Goal: Task Accomplishment & Management: Manage account settings

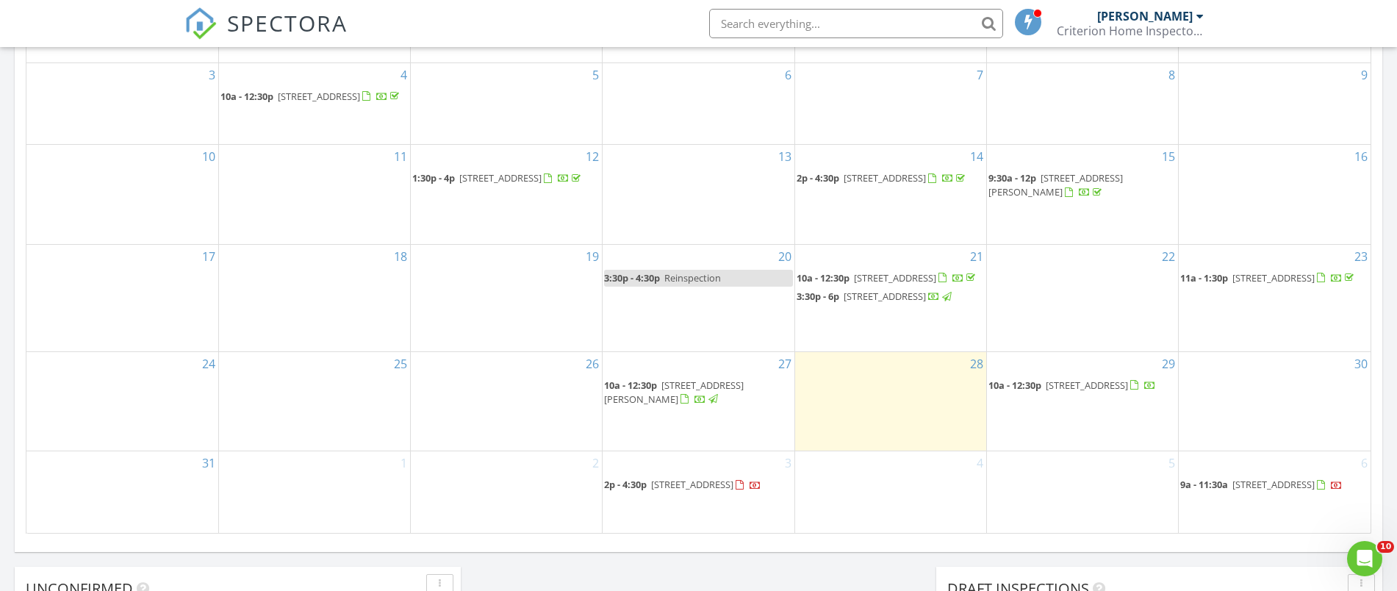
scroll to position [826, 0]
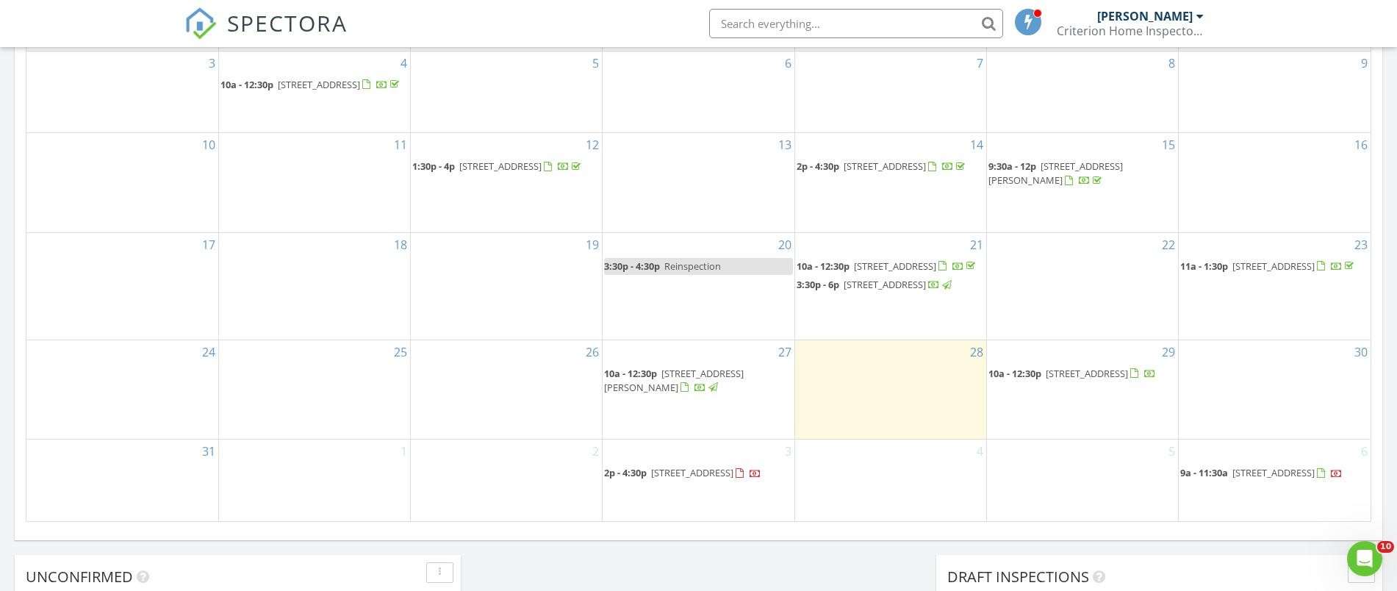
click at [708, 392] on div at bounding box center [713, 388] width 10 height 10
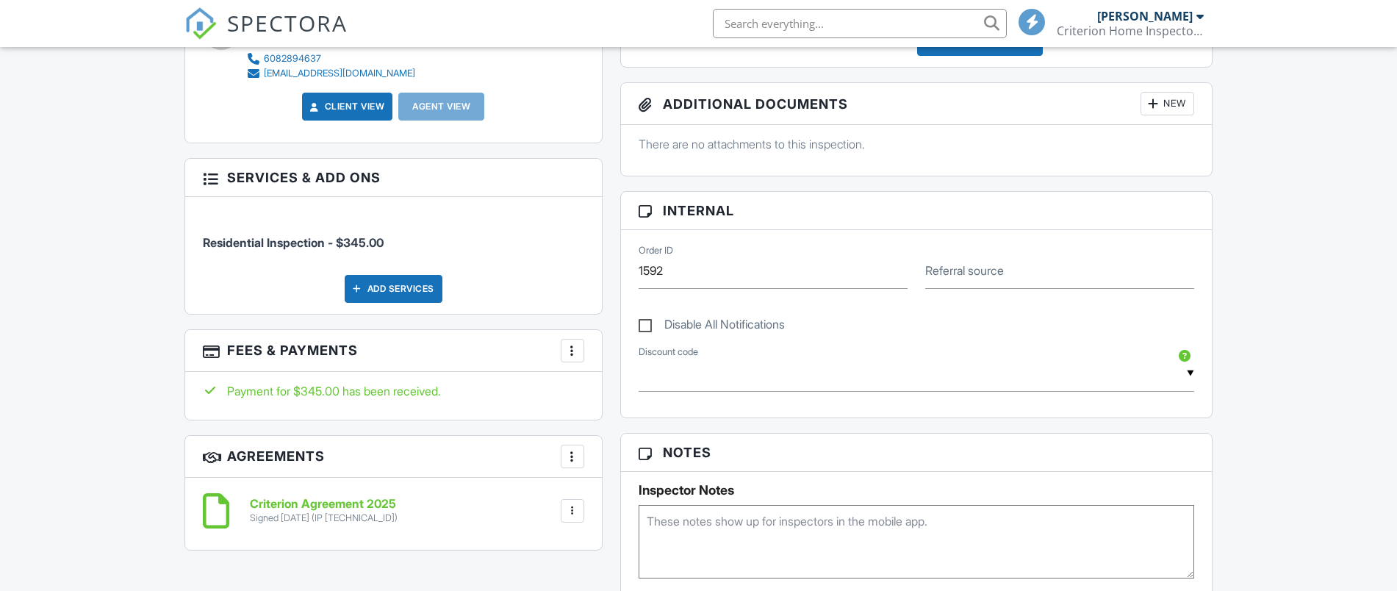
click at [571, 346] on div at bounding box center [572, 350] width 15 height 15
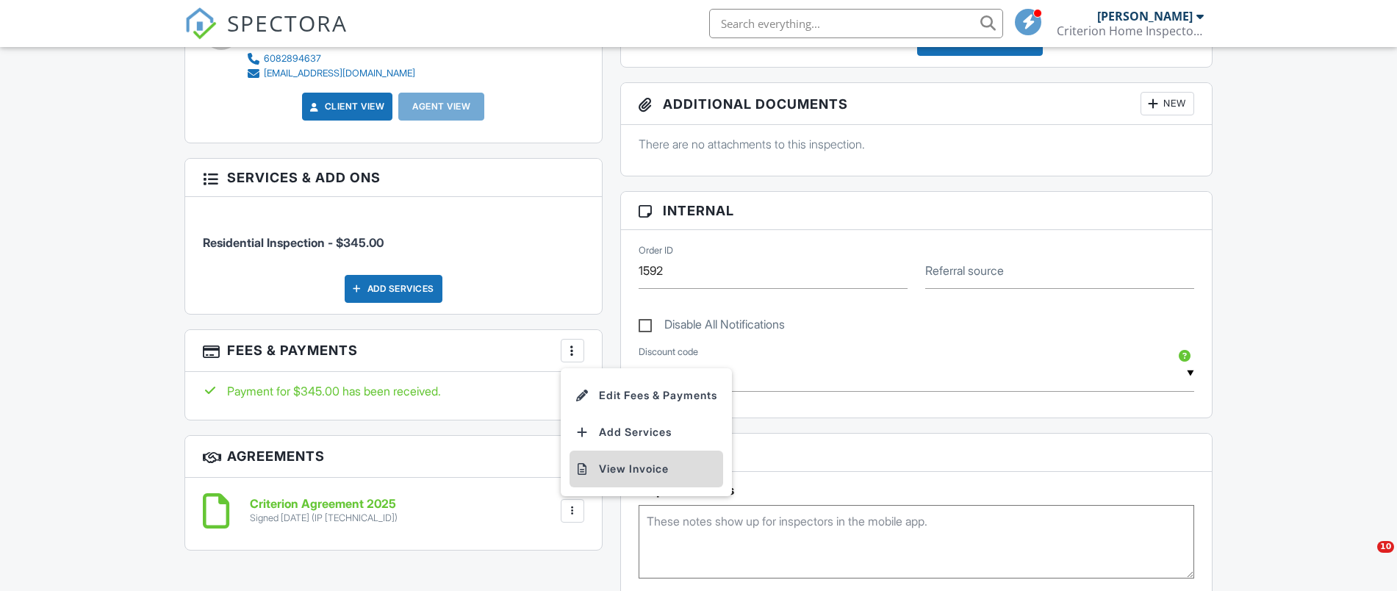
click at [642, 464] on li "View Invoice" at bounding box center [646, 468] width 154 height 37
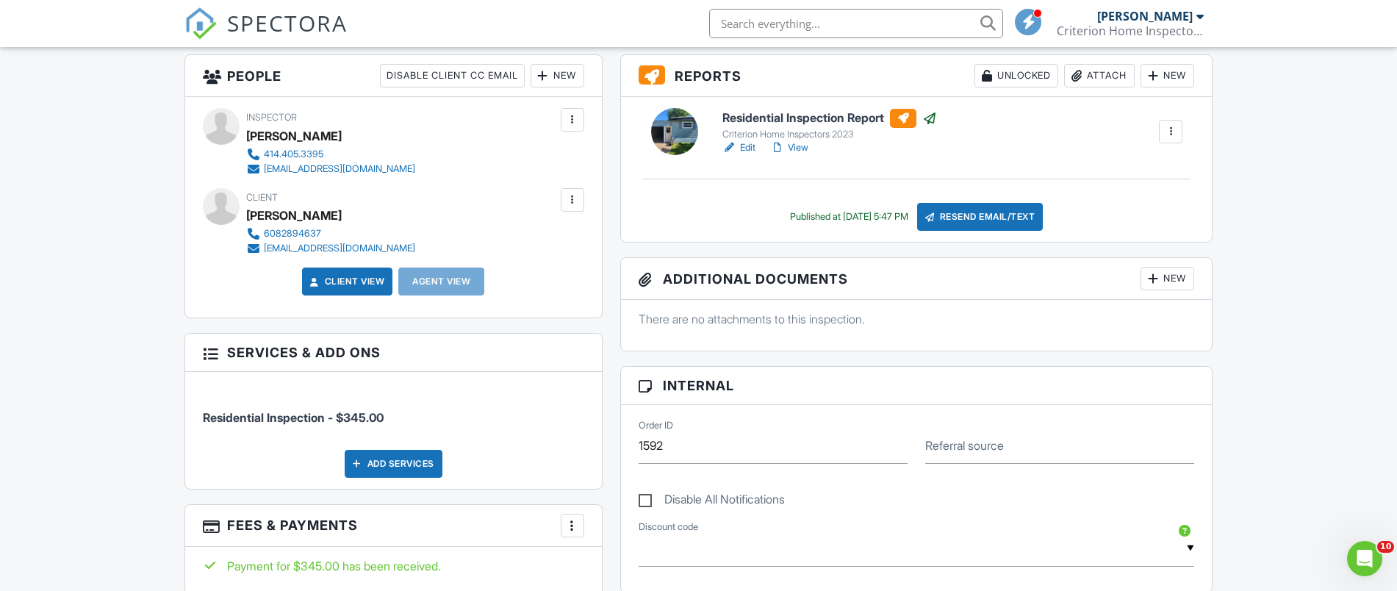
scroll to position [275, 0]
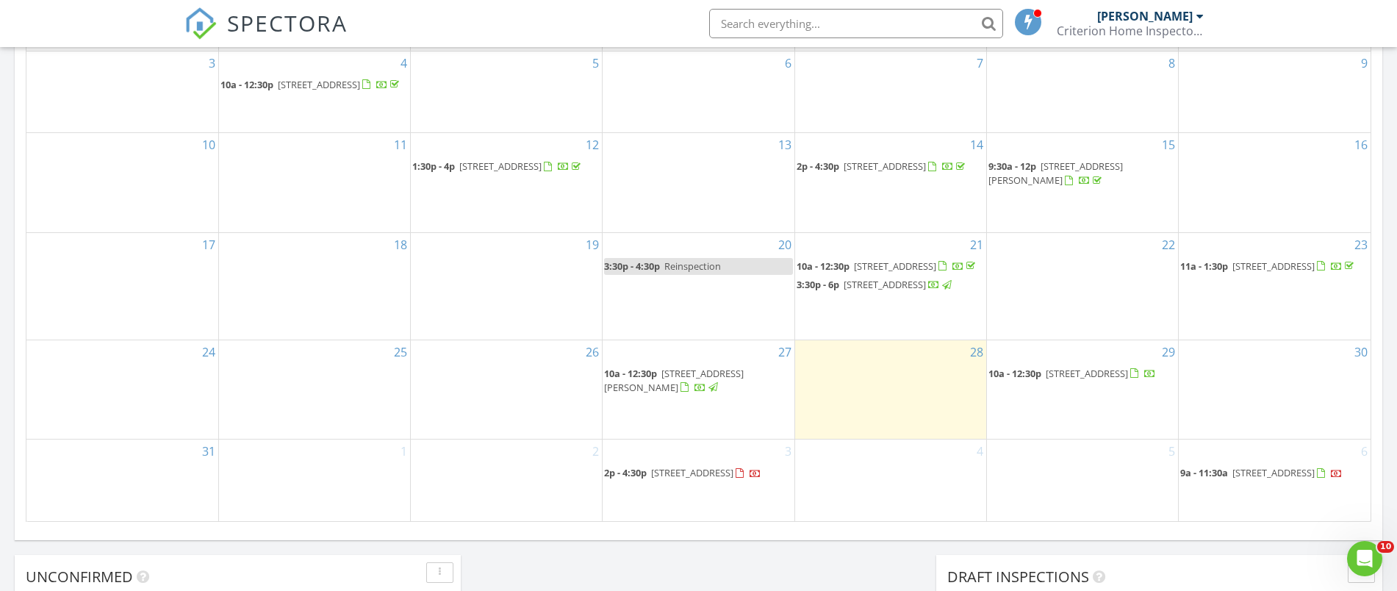
click at [1316, 268] on div at bounding box center [1320, 267] width 8 height 10
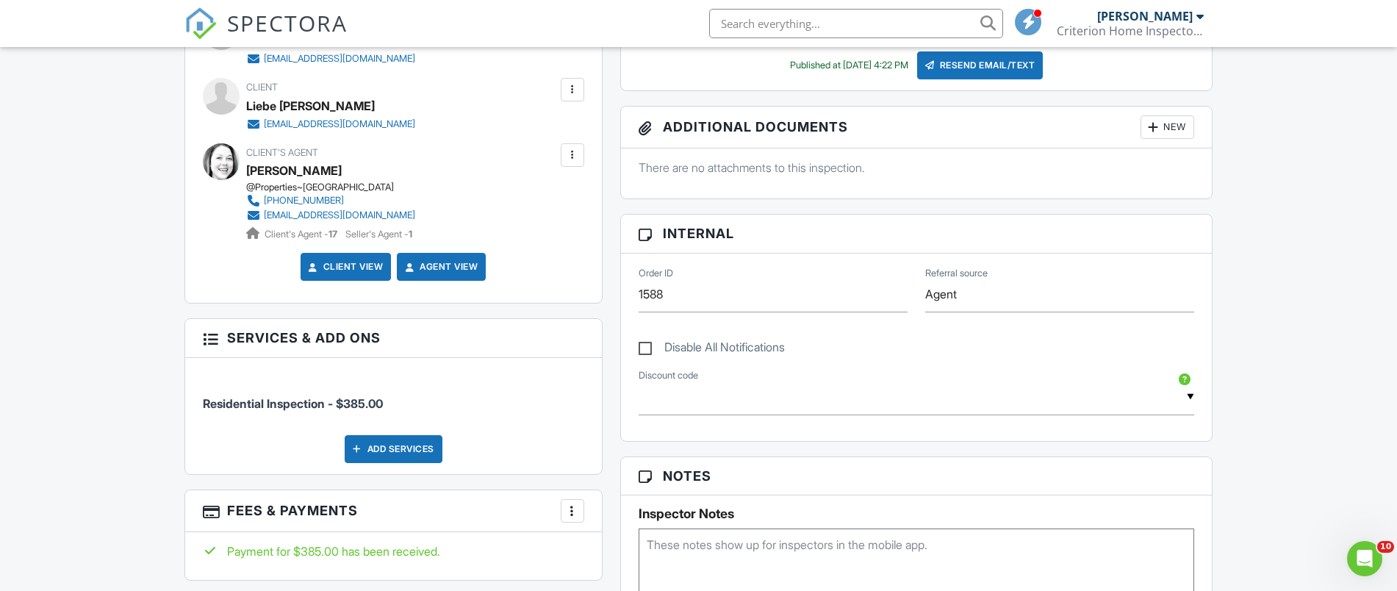
click at [571, 514] on div at bounding box center [572, 510] width 15 height 15
click at [654, 525] on li "View Invoice" at bounding box center [646, 523] width 154 height 37
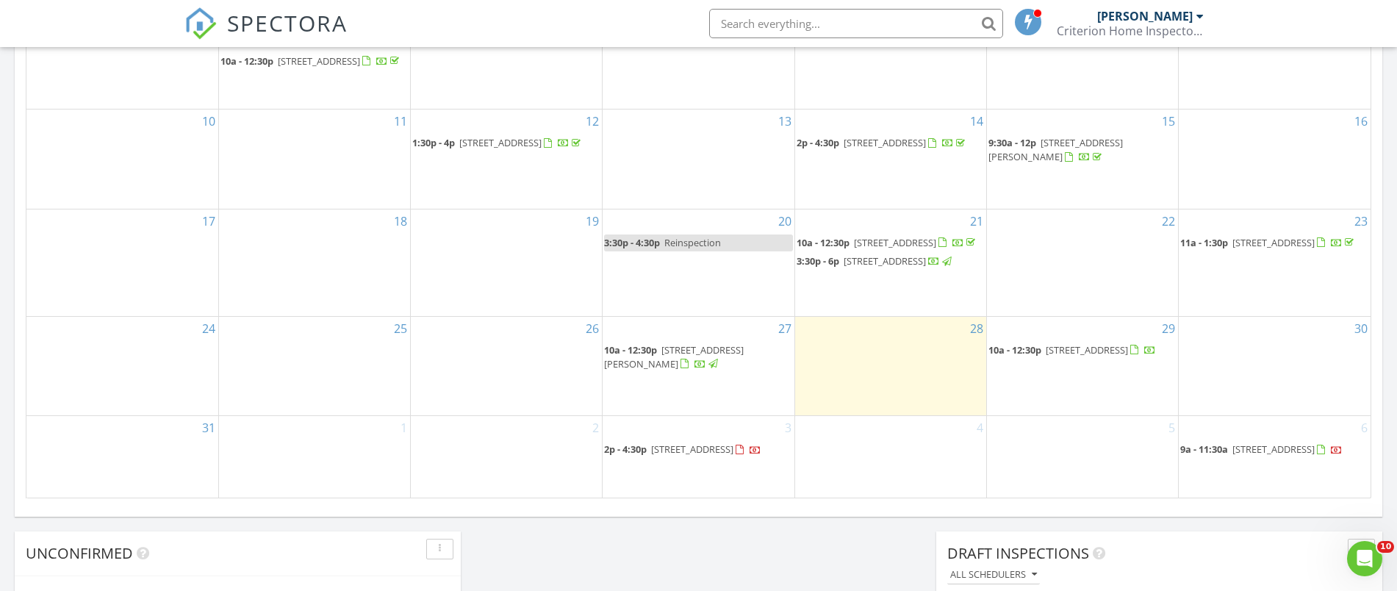
scroll to position [826, 0]
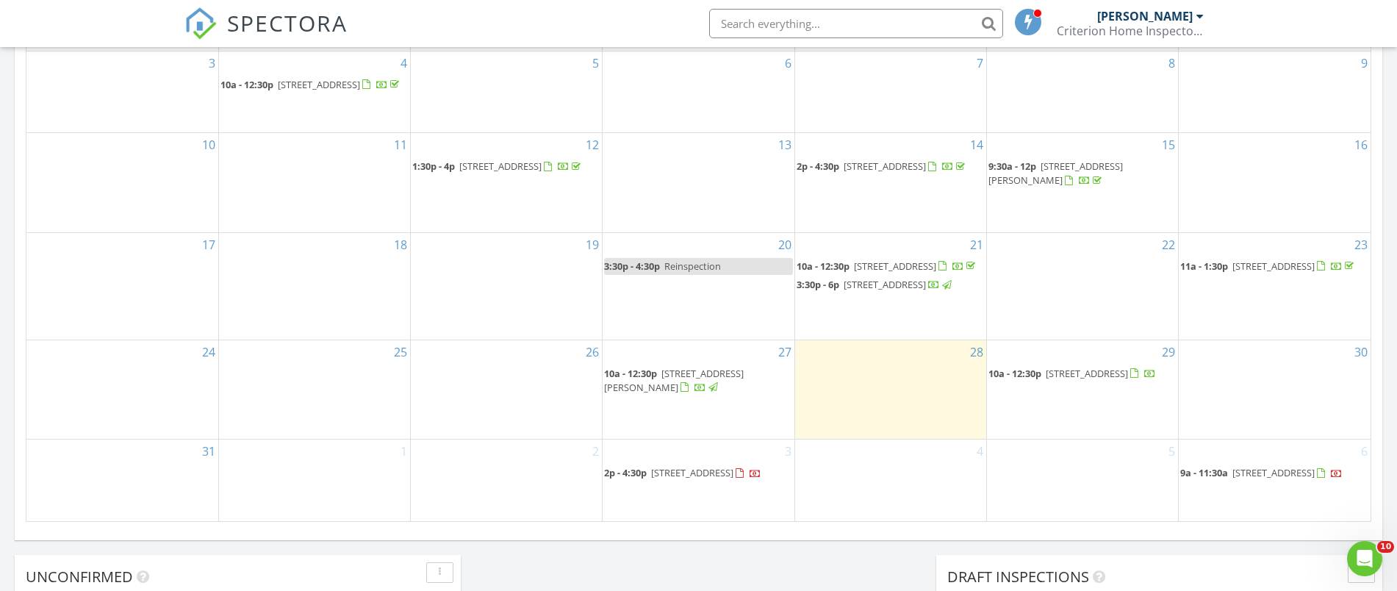
click at [701, 383] on span "[STREET_ADDRESS][PERSON_NAME]" at bounding box center [674, 380] width 140 height 27
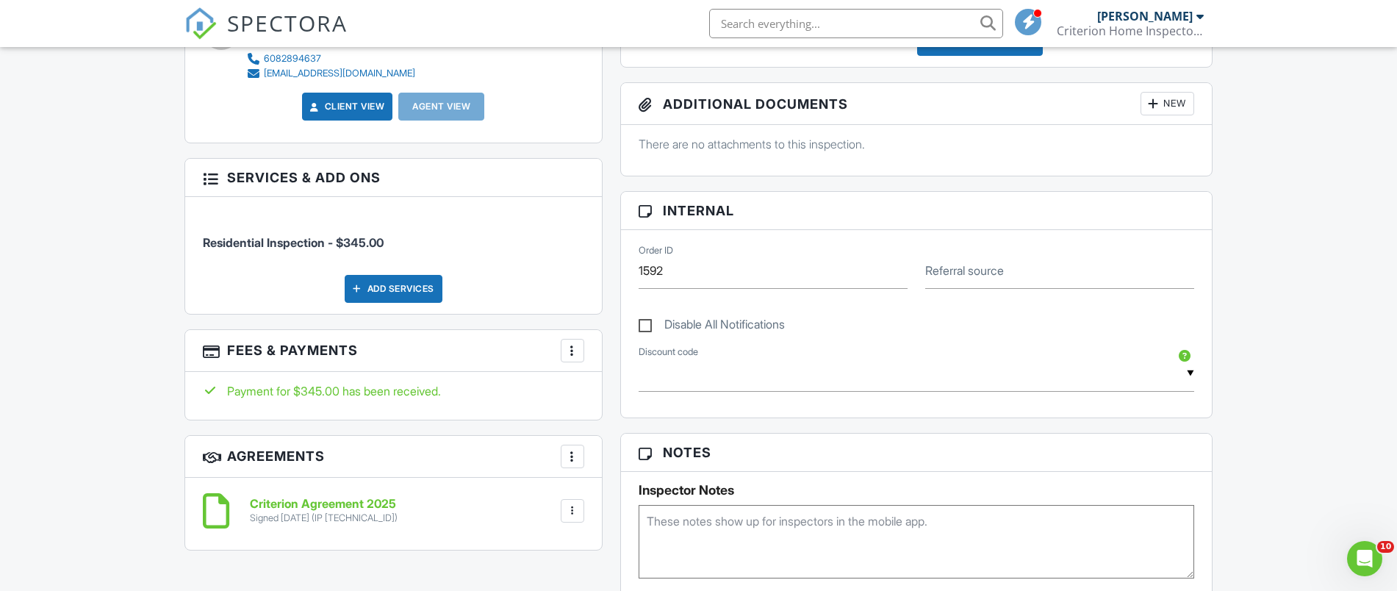
click at [571, 353] on div at bounding box center [572, 350] width 15 height 15
click at [640, 467] on li "View Invoice" at bounding box center [646, 468] width 154 height 37
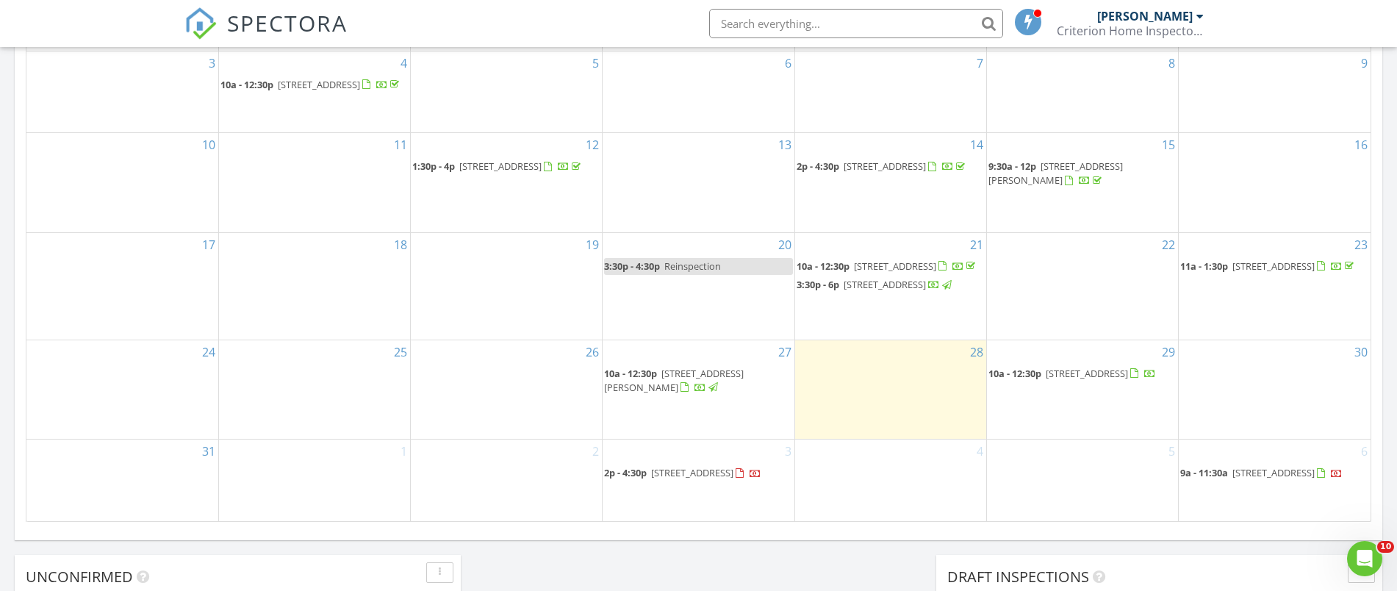
click at [1054, 380] on span "[STREET_ADDRESS]" at bounding box center [1086, 373] width 82 height 13
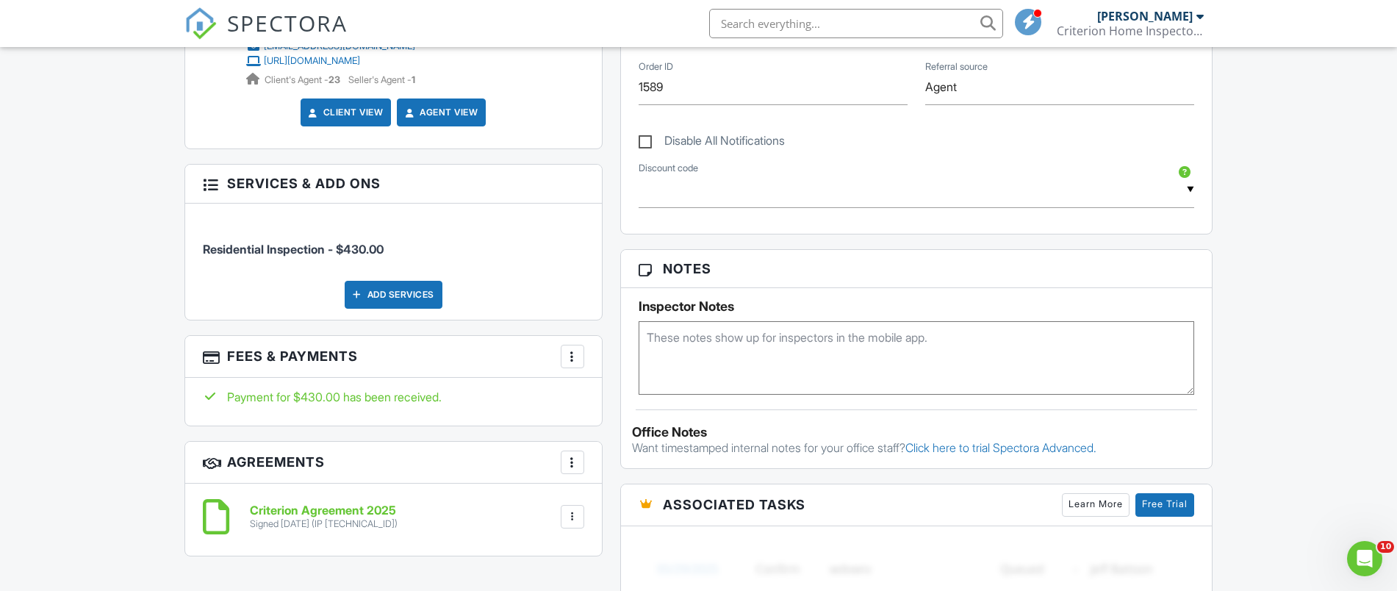
click at [1156, 11] on div "[PERSON_NAME]" at bounding box center [1145, 16] width 96 height 15
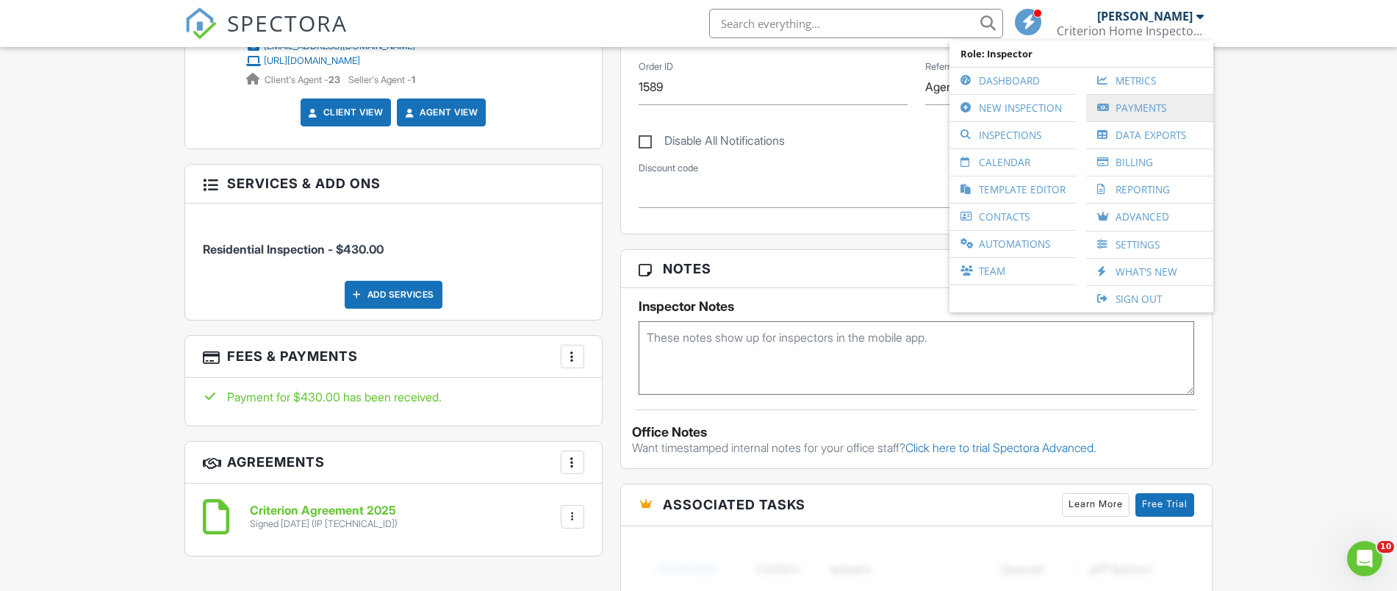
click at [1137, 106] on link "Payments" at bounding box center [1149, 108] width 112 height 26
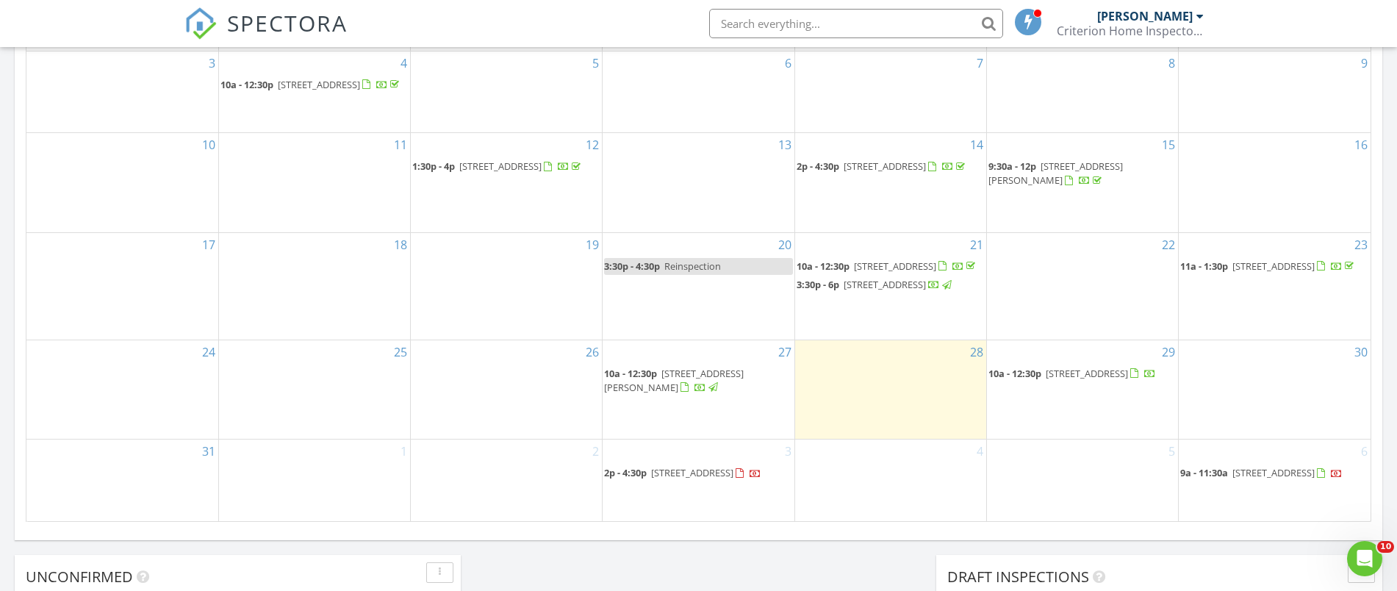
click at [1145, 24] on div "Criterion Home Inspectors, LLC" at bounding box center [1129, 31] width 147 height 15
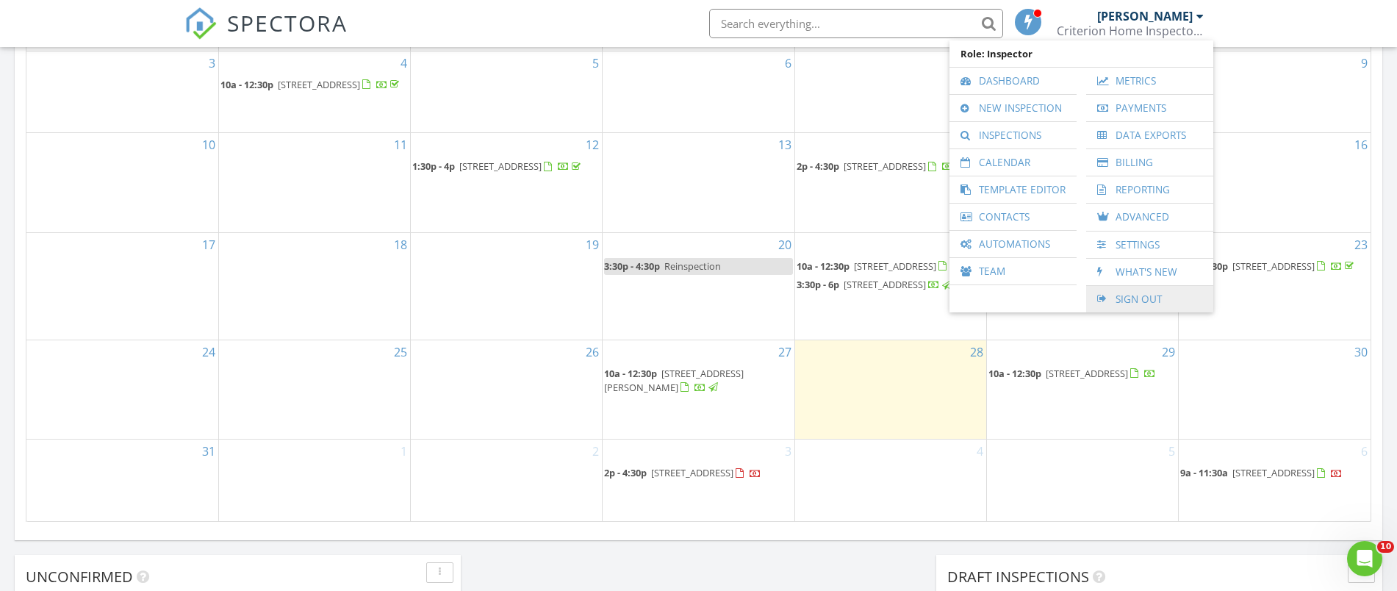
click at [1139, 299] on link "Sign Out" at bounding box center [1149, 299] width 112 height 26
